Goal: Ask a question: Seek information or help from site administrators or community

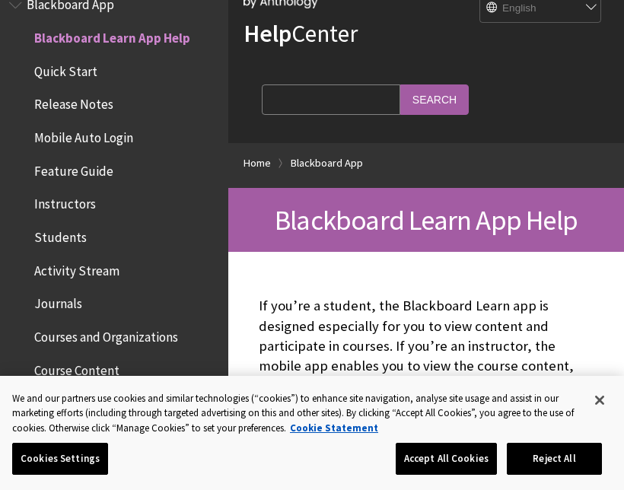
scroll to position [100, 0]
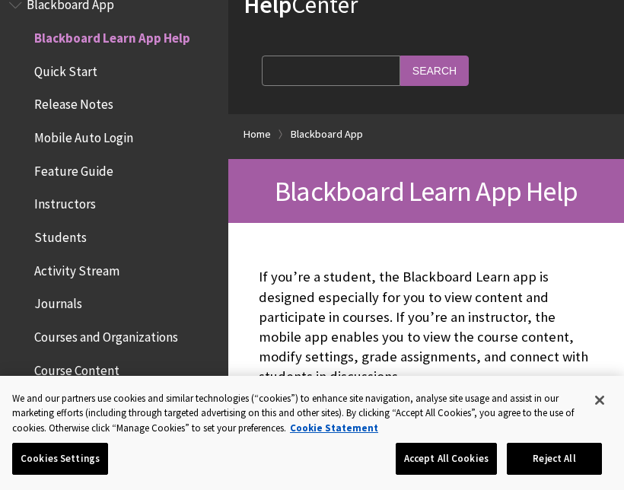
click at [330, 72] on input "Search Query" at bounding box center [331, 71] width 138 height 30
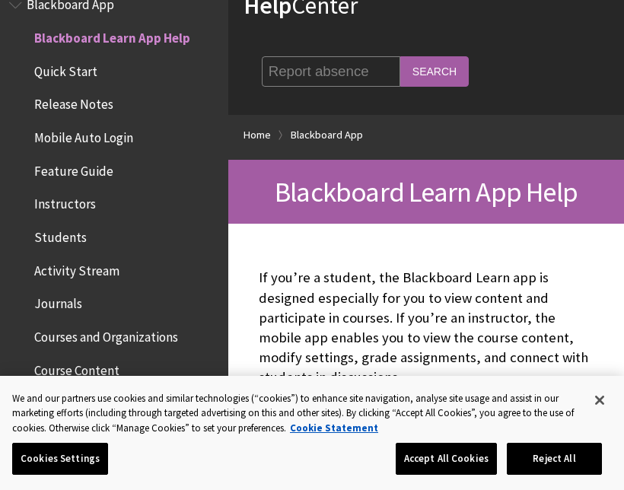
type input "Report absence"
click at [400, 70] on input "Search" at bounding box center [434, 71] width 68 height 30
click at [400, 65] on input "Search" at bounding box center [434, 71] width 68 height 30
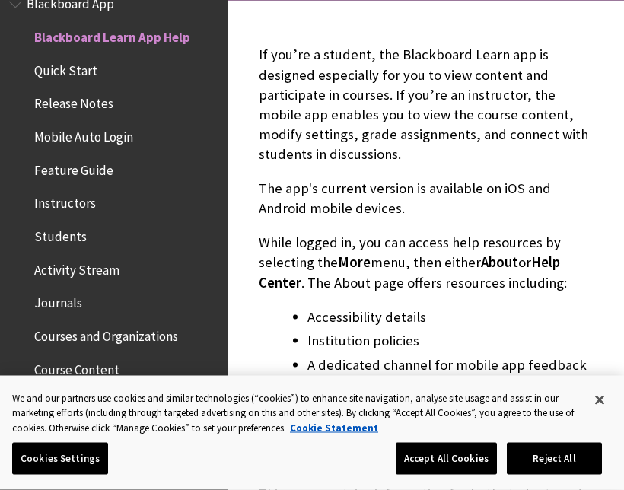
scroll to position [326, 0]
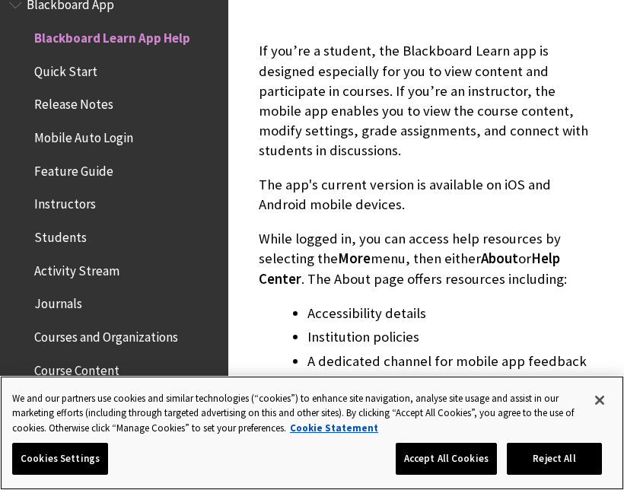
click at [462, 471] on button "Accept All Cookies" at bounding box center [446, 459] width 101 height 32
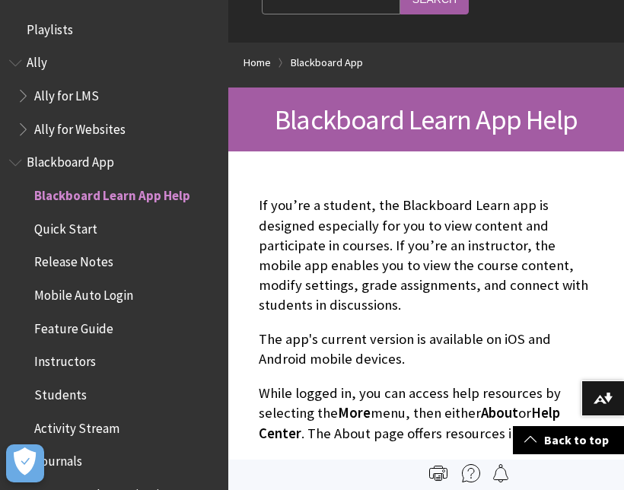
scroll to position [0, 0]
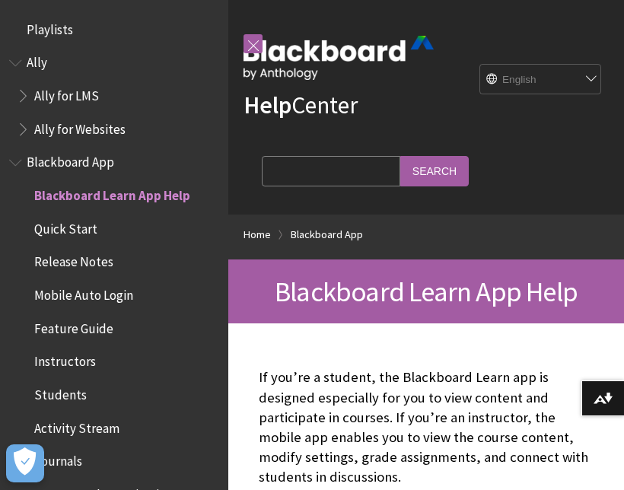
click at [97, 40] on span "Playlists" at bounding box center [114, 30] width 210 height 26
click at [119, 92] on span "Ally for LMS" at bounding box center [118, 96] width 202 height 26
